Goal: Obtain resource: Download file/media

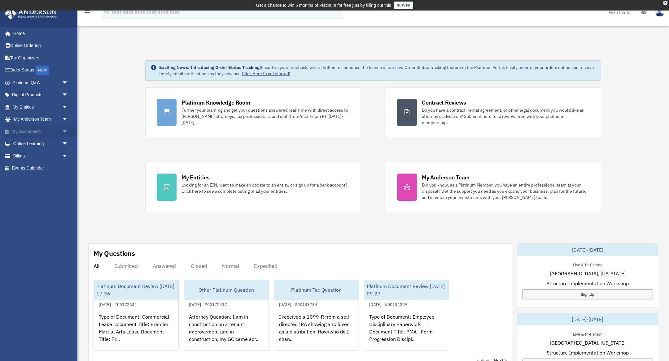
click at [28, 129] on link "My Documents arrow_drop_down" at bounding box center [40, 131] width 73 height 12
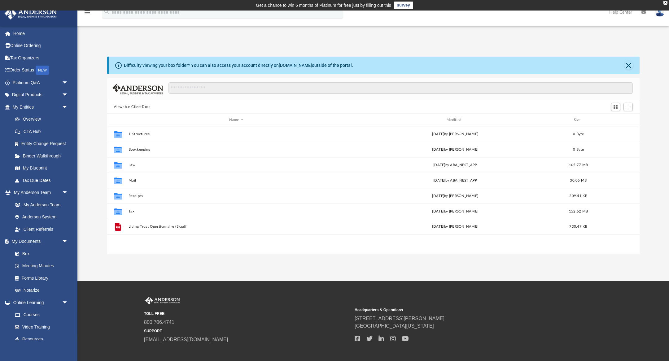
scroll to position [141, 532]
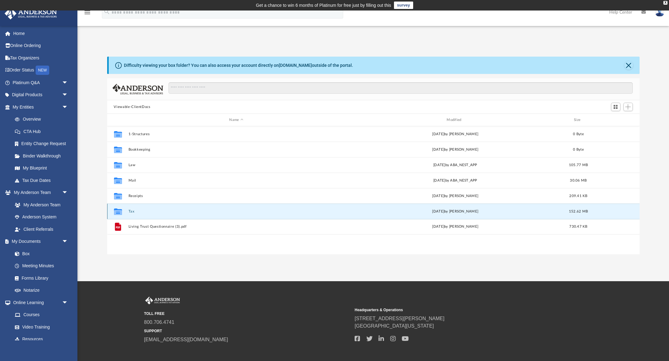
click at [132, 211] on button "Tax" at bounding box center [236, 212] width 216 height 4
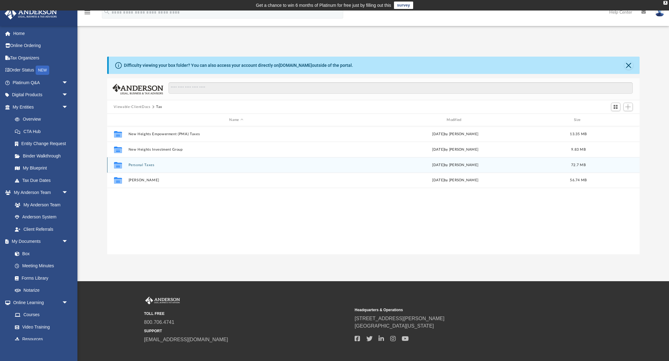
click at [144, 165] on button "Personal Taxes" at bounding box center [236, 165] width 216 height 4
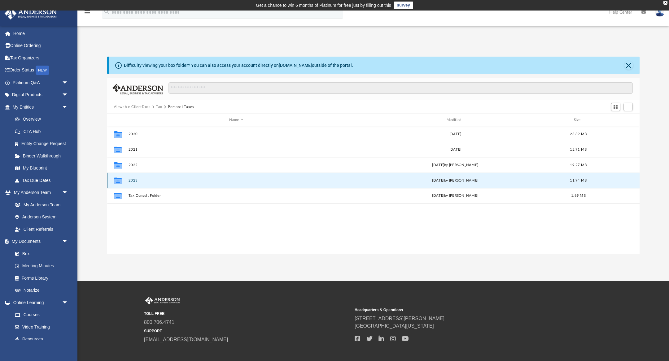
click at [134, 180] on button "2023" at bounding box center [236, 181] width 216 height 4
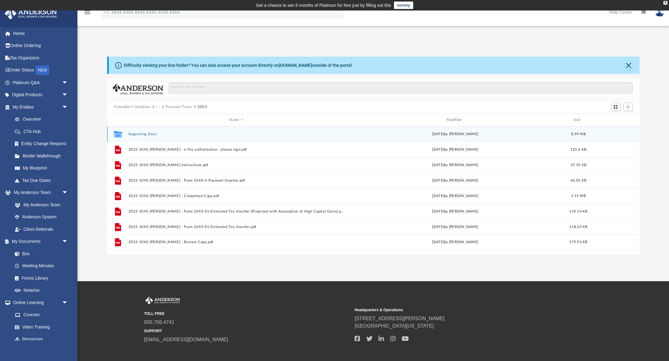
click at [142, 133] on button "Supporting Docs" at bounding box center [236, 134] width 216 height 4
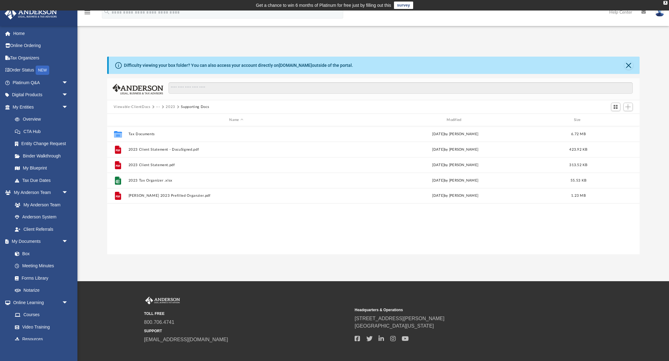
click at [172, 107] on button "2023" at bounding box center [171, 107] width 10 height 6
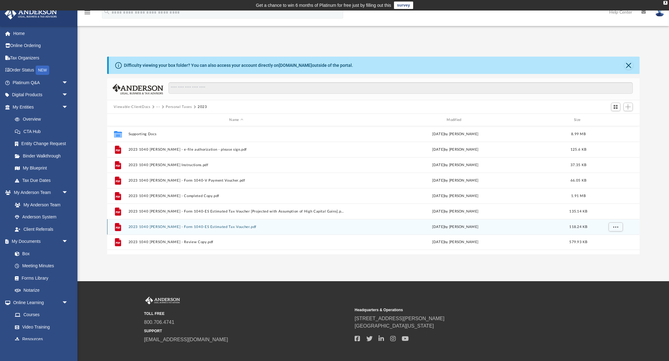
click at [167, 225] on button "2023 1040 [PERSON_NAME] - Form 1040-ES Estimated Tax Voucher.pdf" at bounding box center [236, 227] width 216 height 4
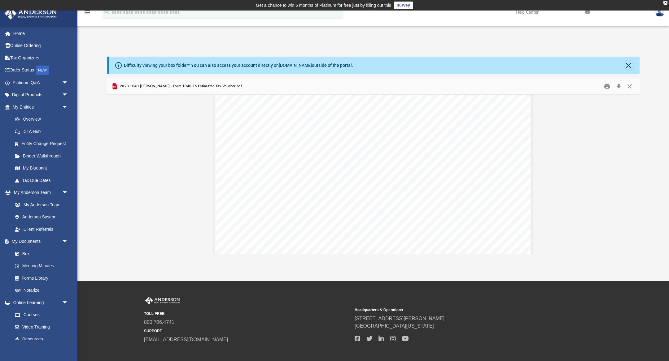
scroll to position [933, 0]
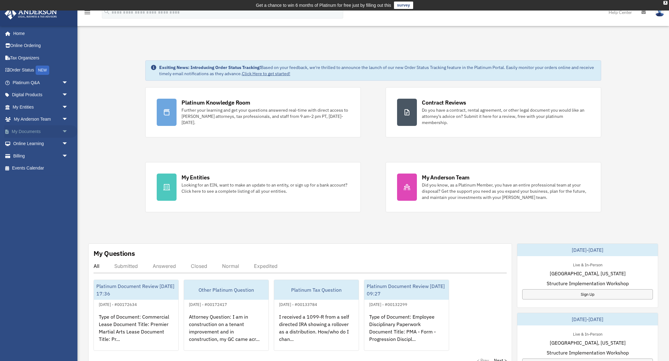
click at [31, 133] on link "My Documents arrow_drop_down" at bounding box center [40, 131] width 73 height 12
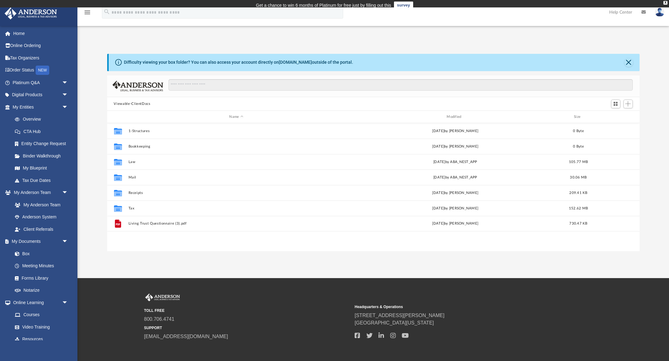
scroll to position [141, 532]
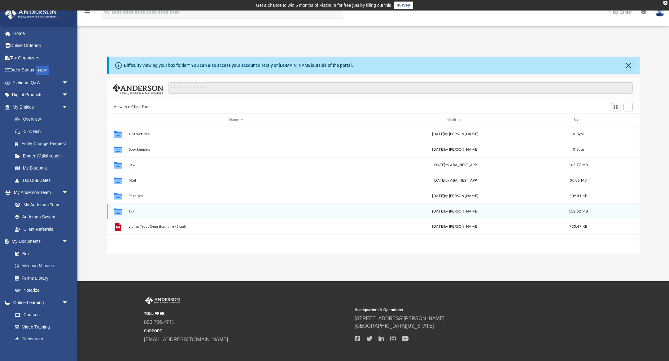
click at [132, 211] on button "Tax" at bounding box center [236, 212] width 216 height 4
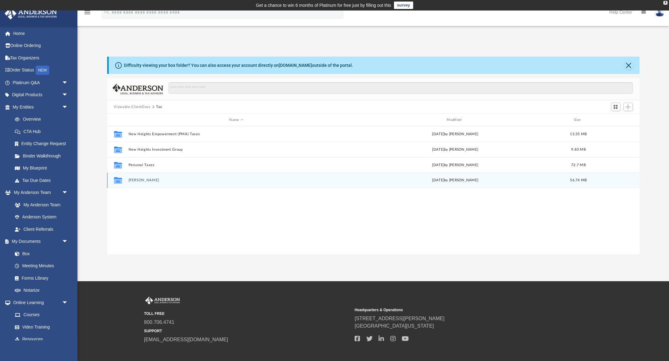
click at [146, 181] on button "[PERSON_NAME]" at bounding box center [236, 180] width 216 height 4
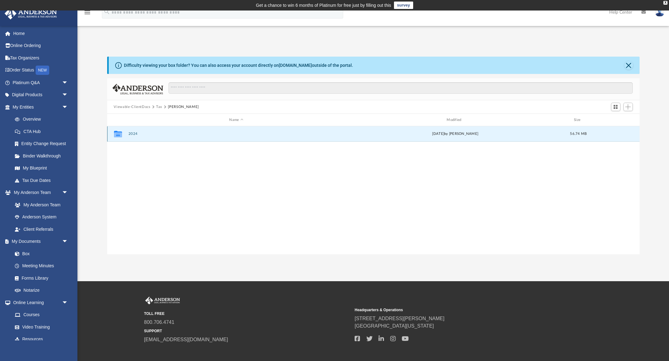
click at [132, 135] on button "2024" at bounding box center [236, 134] width 216 height 4
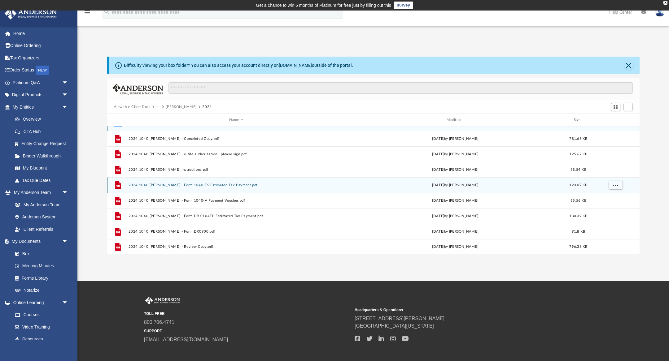
scroll to position [0, 0]
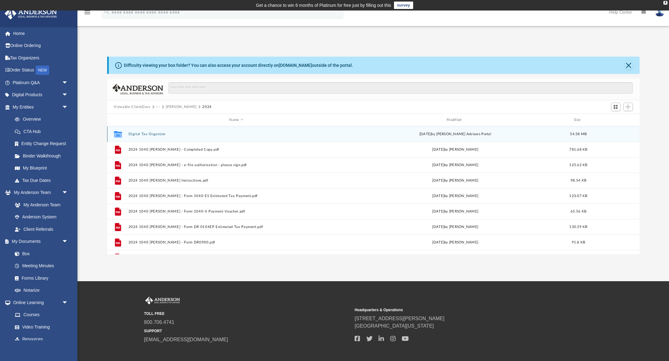
click at [150, 135] on button "Digital Tax Organizer" at bounding box center [236, 134] width 216 height 4
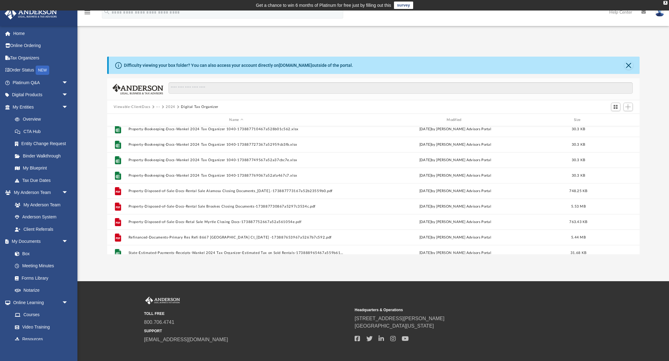
scroll to position [491, 0]
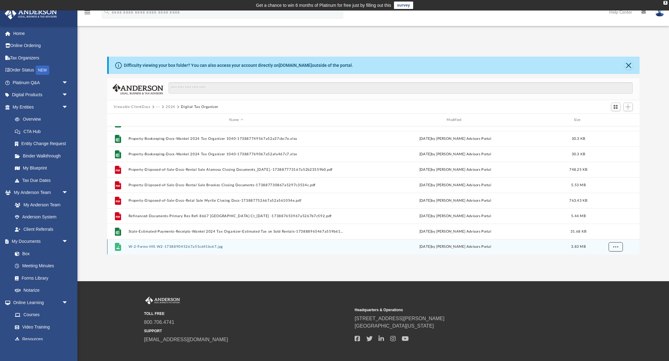
click at [618, 247] on button "More options" at bounding box center [615, 246] width 14 height 9
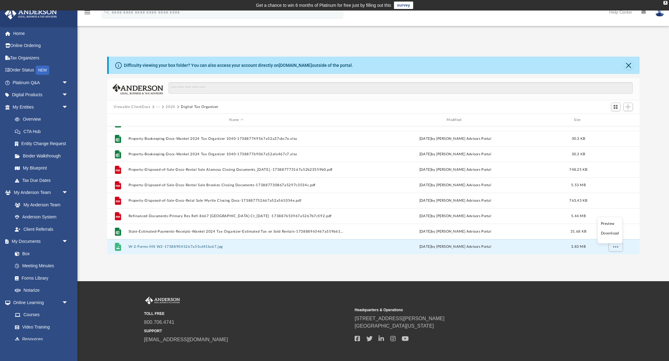
click at [609, 236] on li "Download" at bounding box center [610, 233] width 18 height 7
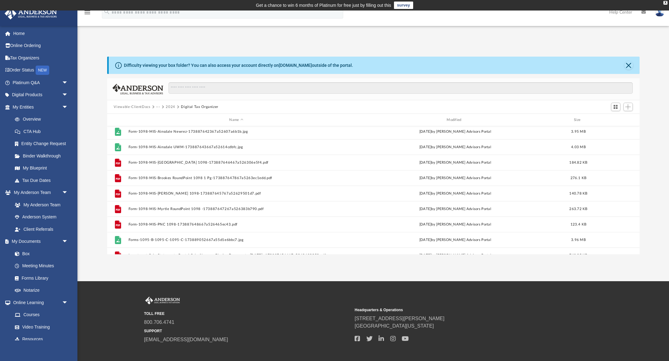
scroll to position [0, 0]
